Goal: Navigation & Orientation: Find specific page/section

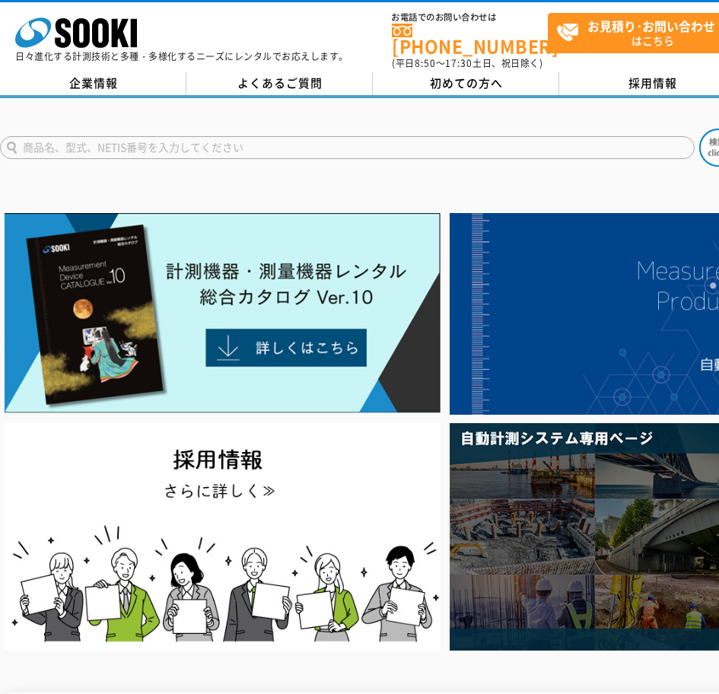
click at [117, 98] on div at bounding box center [359, 134] width 719 height 73
click at [114, 77] on link "企業情報" at bounding box center [93, 83] width 187 height 23
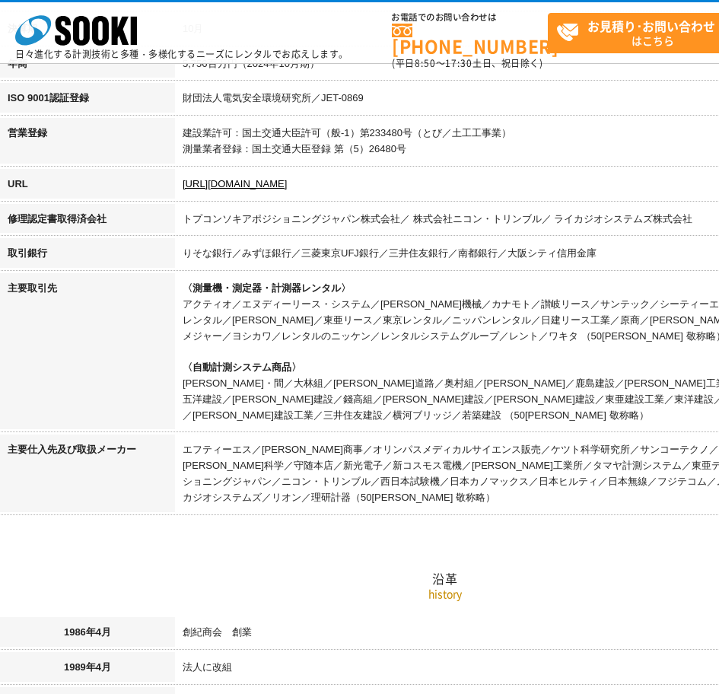
scroll to position [457, 0]
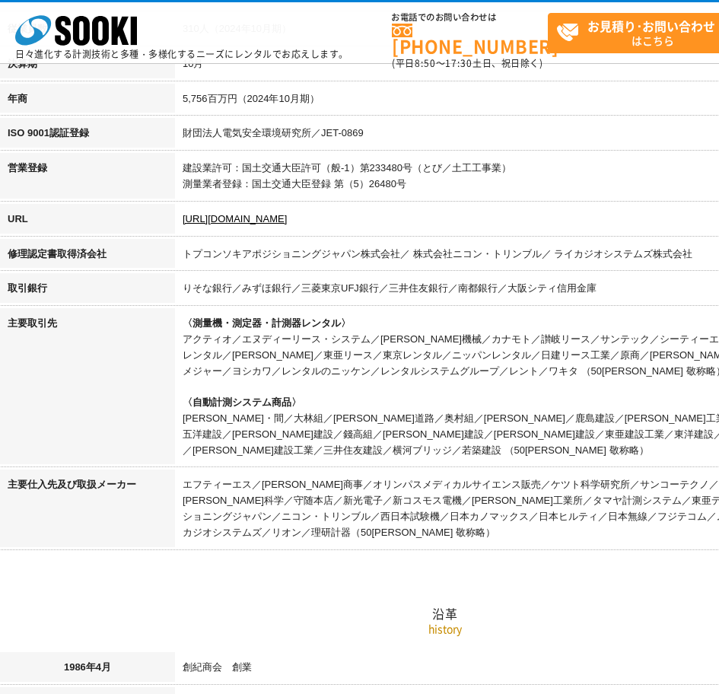
click at [366, 324] on td "〈測量機・測定器・計測器レンタル〉 アクティオ／エヌディーリース・システム／[PERSON_NAME]機械／カナモト／讃岐リース／サンテック／シーティーエス／…" at bounding box center [533, 388] width 716 height 161
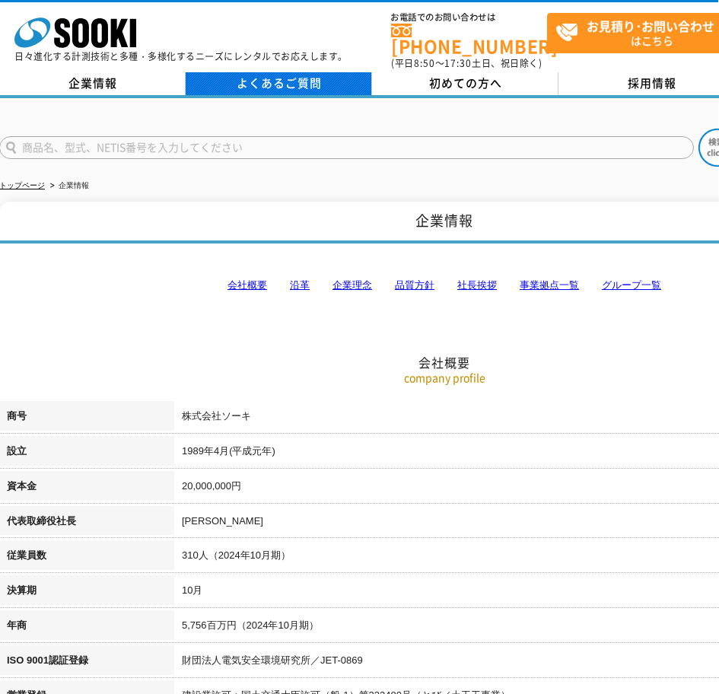
scroll to position [1, 1]
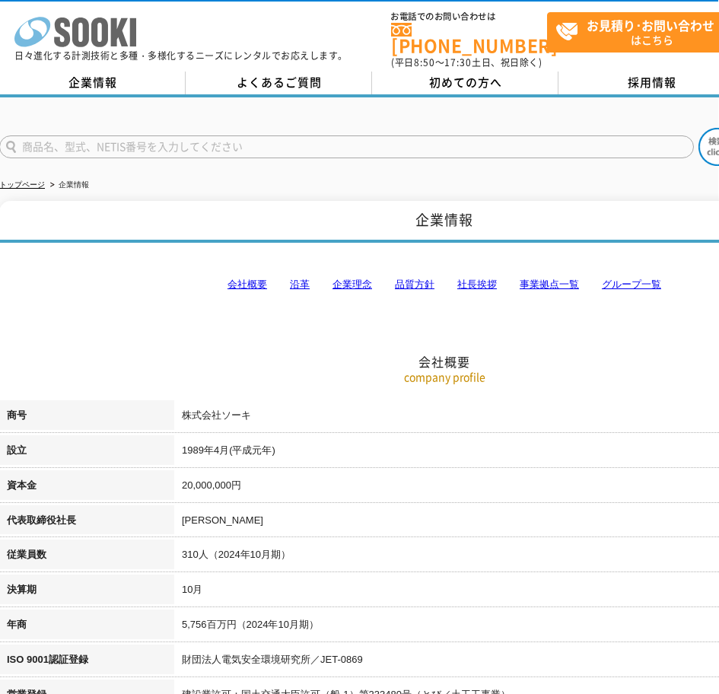
click at [98, 24] on icon "株式会社 ソーキ" at bounding box center [75, 32] width 122 height 30
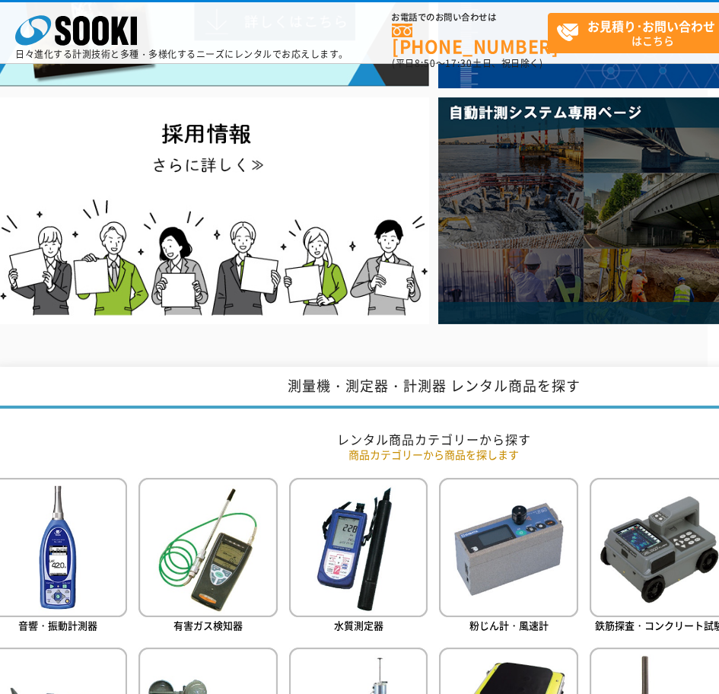
scroll to position [0, 11]
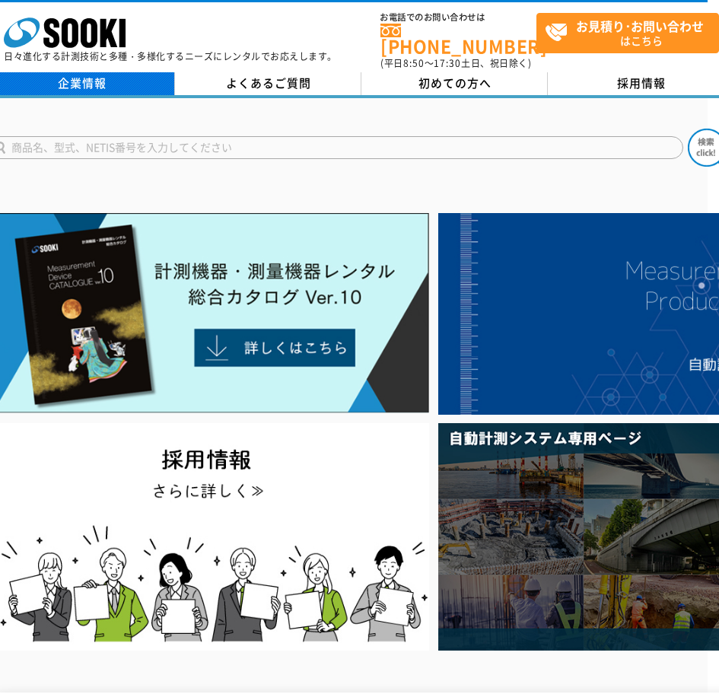
click at [133, 72] on link "企業情報" at bounding box center [82, 83] width 187 height 23
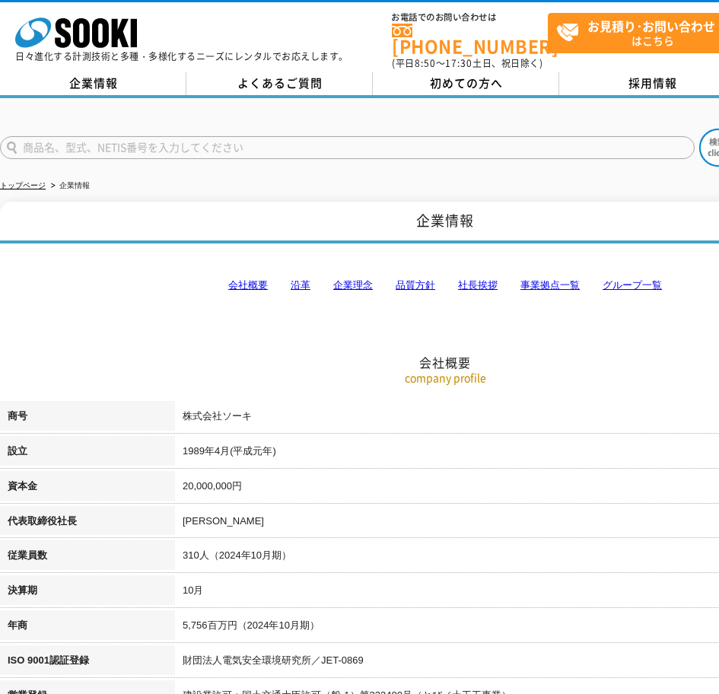
click at [254, 279] on link "会社概要" at bounding box center [248, 284] width 40 height 11
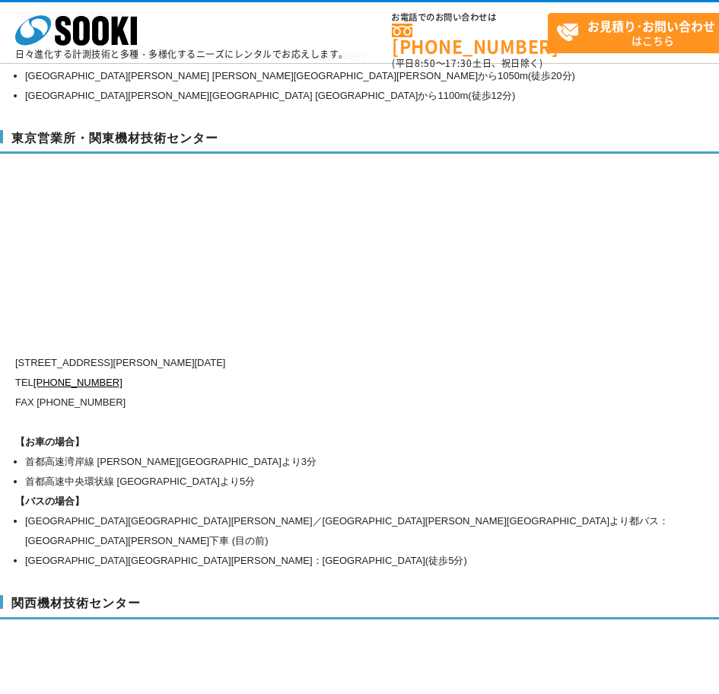
scroll to position [6339, 0]
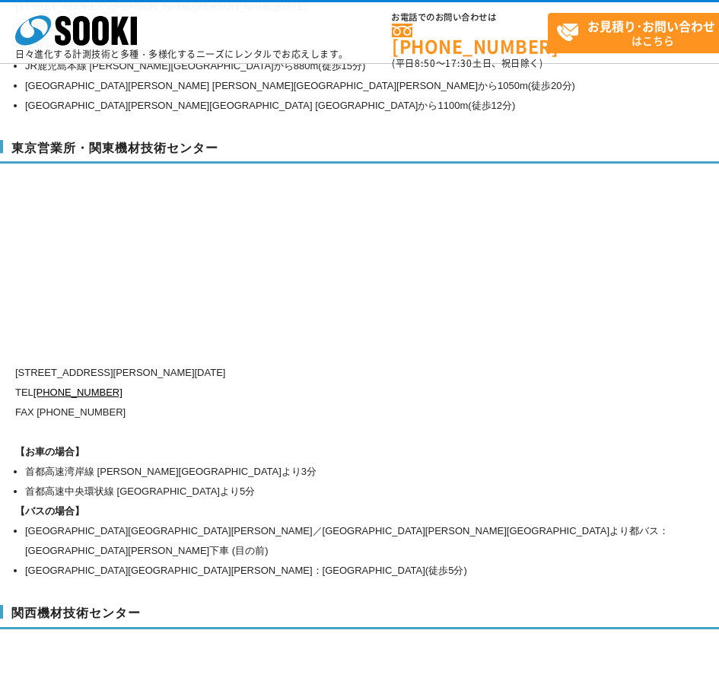
click at [301, 180] on div "東京営業所・関東機材技術センター 〒134-0086 東京都江戸川区臨海町2-3-18 TEL 0120-856-991 FAX (03)5117-3521 …" at bounding box center [445, 358] width 891 height 466
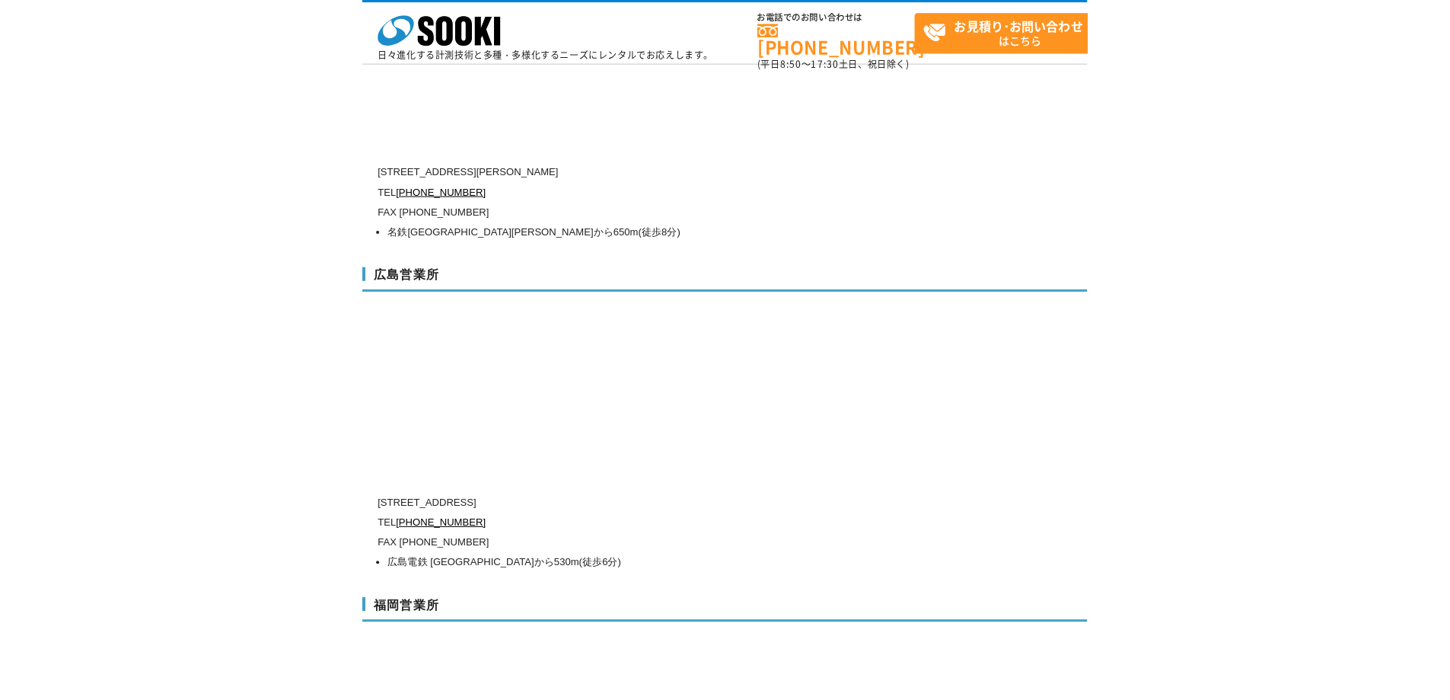
scroll to position [5519, 0]
